Goal: Task Accomplishment & Management: Manage account settings

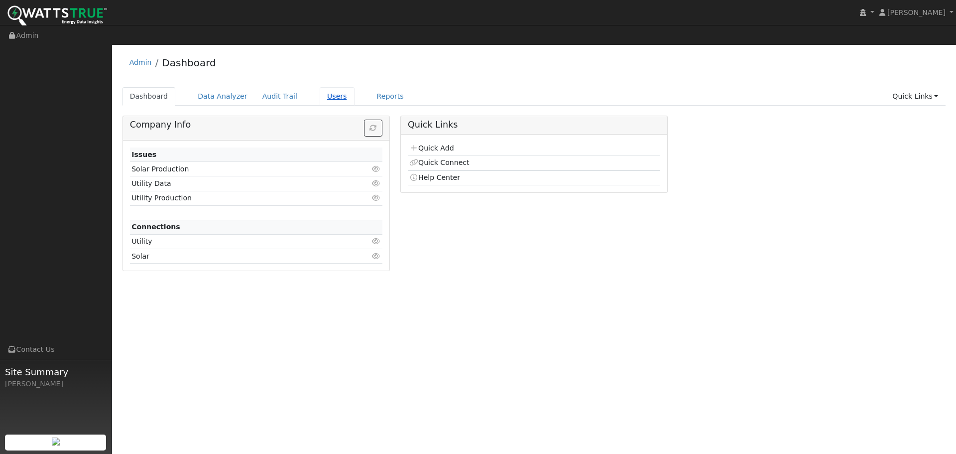
click at [323, 87] on link "Users" at bounding box center [337, 96] width 35 height 18
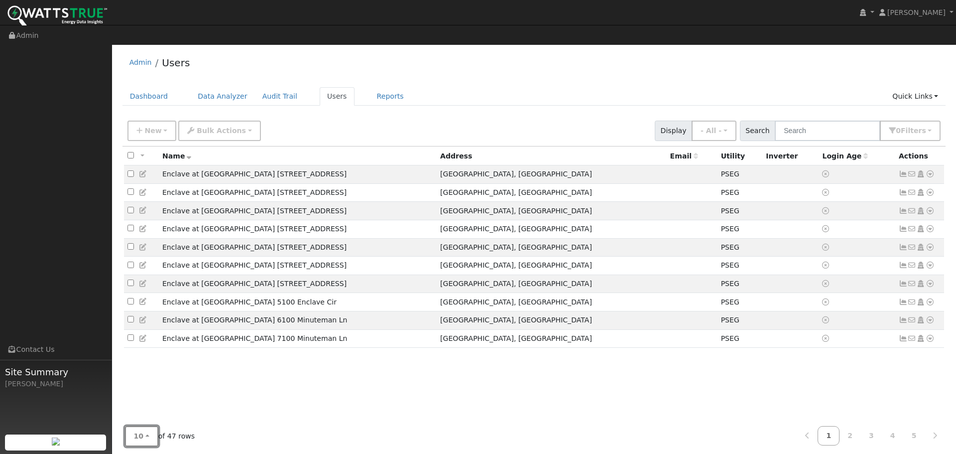
click at [139, 432] on span "10" at bounding box center [139, 436] width 10 height 8
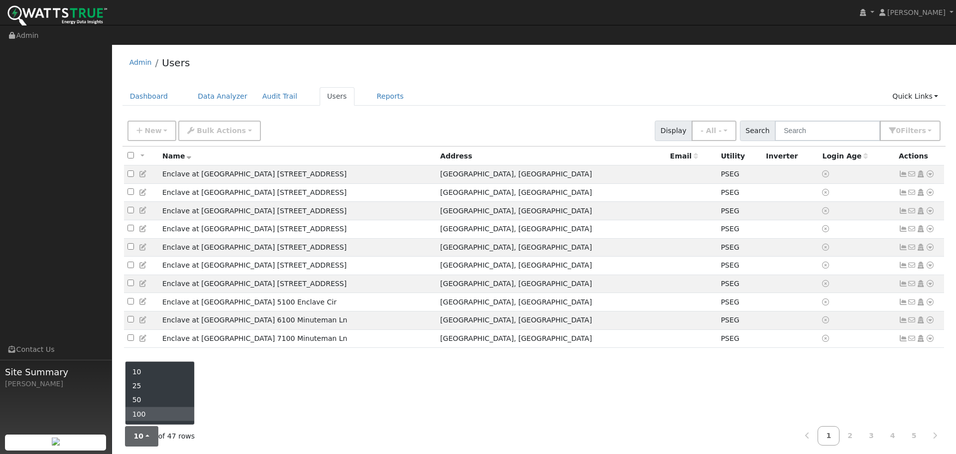
click at [152, 406] on link "100" at bounding box center [160, 413] width 69 height 14
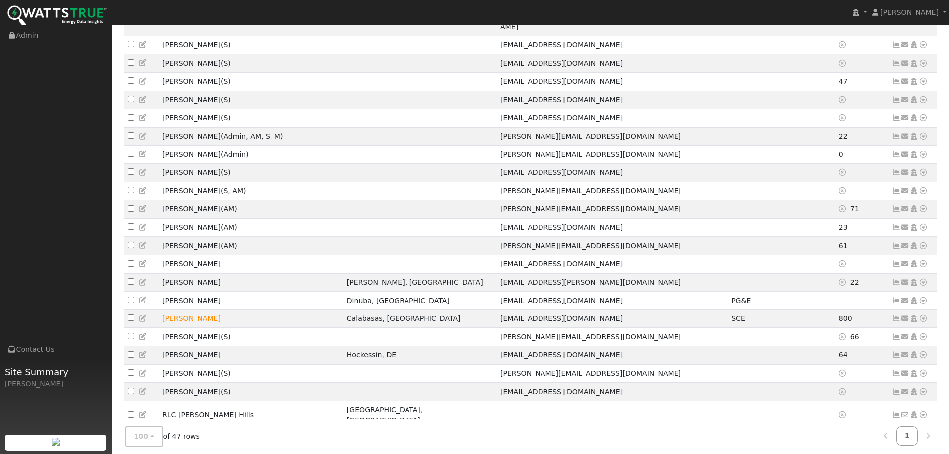
scroll to position [633, 0]
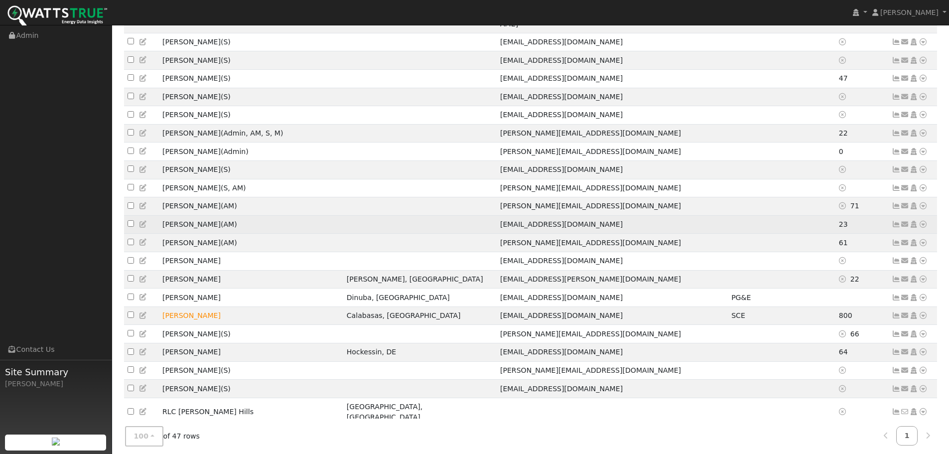
click at [839, 220] on span "23" at bounding box center [843, 224] width 9 height 8
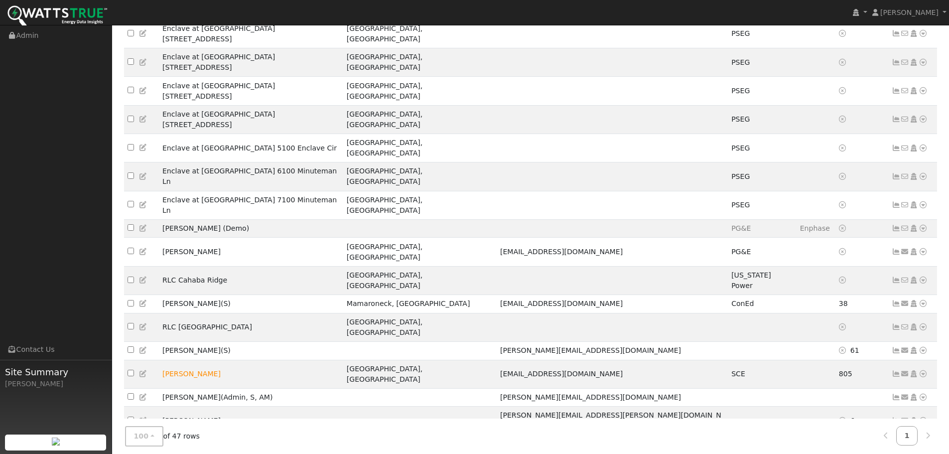
scroll to position [249, 0]
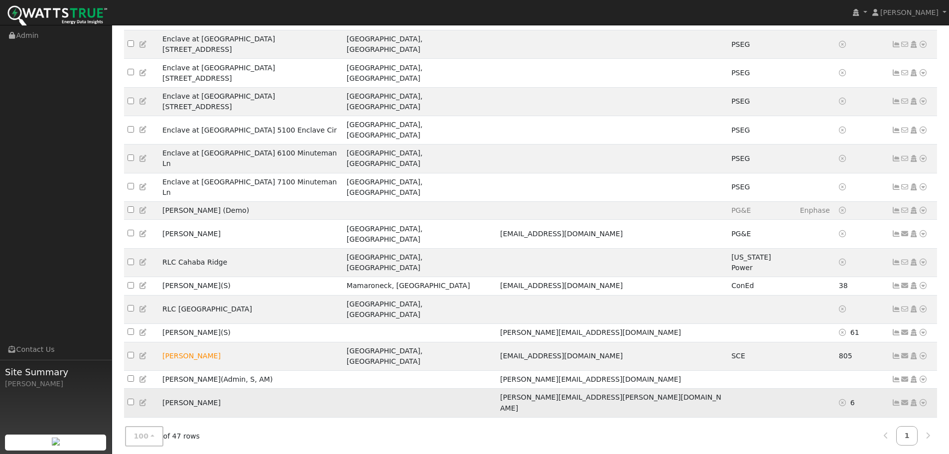
drag, startPoint x: 889, startPoint y: 251, endPoint x: 897, endPoint y: 251, distance: 7.5
click at [895, 389] on td "Send Email... Copy a Link Reset Password Open Access Data Analyzer Reports Scen…" at bounding box center [912, 403] width 49 height 28
